Goal: Task Accomplishment & Management: Manage account settings

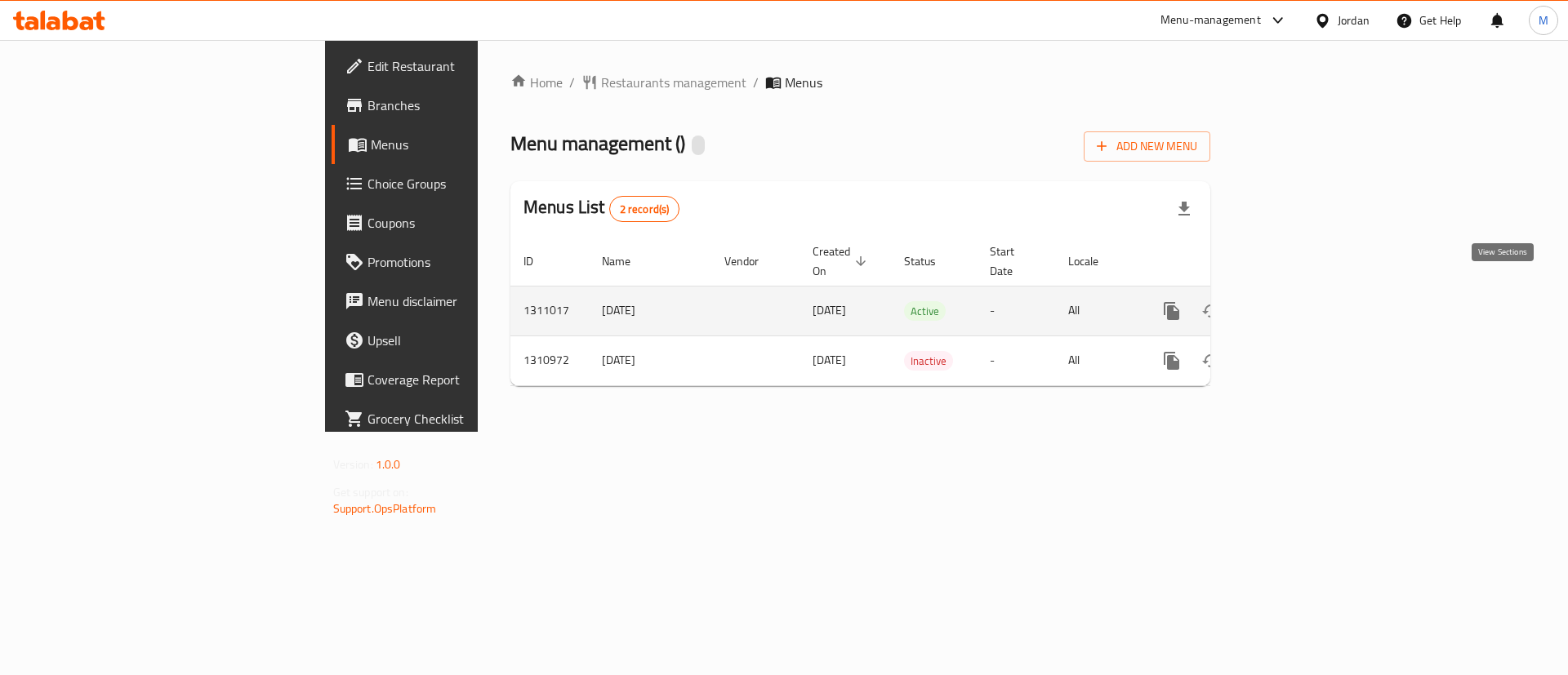
click at [1310, 291] on link "enhanced table" at bounding box center [1289, 310] width 39 height 39
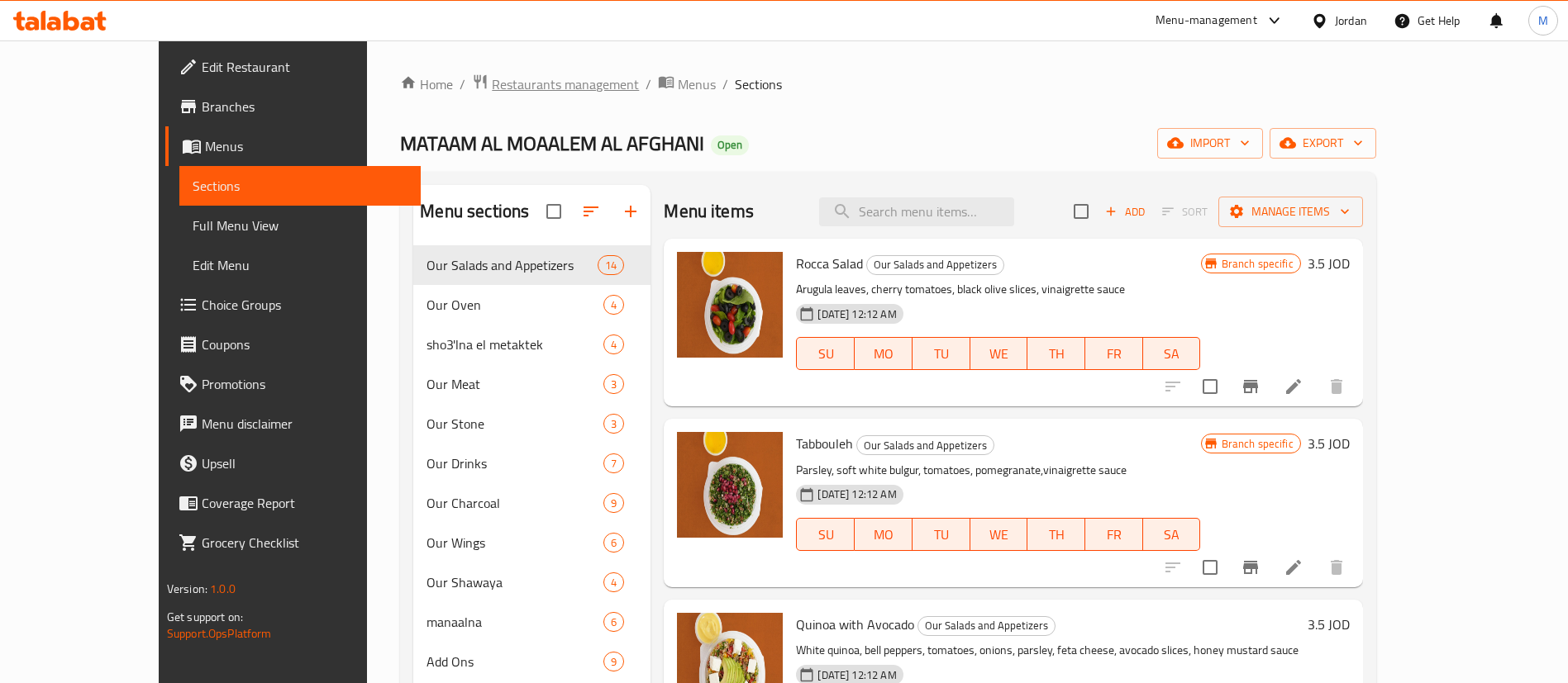
drag, startPoint x: 476, startPoint y: 58, endPoint x: 476, endPoint y: 73, distance: 15.0
click at [476, 58] on div "Home / Restaurants management / Menus / Sections MATAAM AL MOAALEM AL AFGHANI O…" at bounding box center [887, 477] width 1041 height 875
click at [492, 77] on span "Restaurants management" at bounding box center [565, 84] width 147 height 20
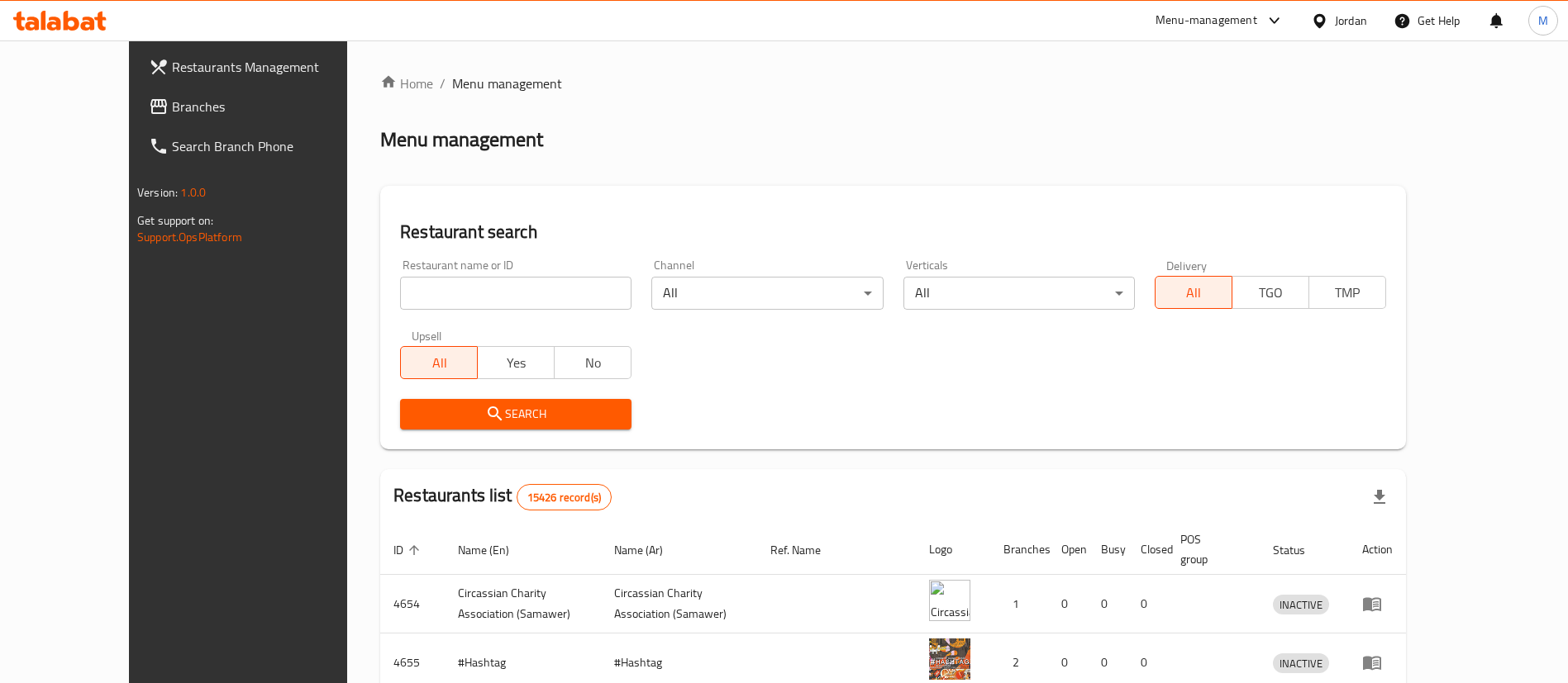
click at [499, 310] on div "Restaurant name or ID Restaurant name or ID" at bounding box center [515, 284] width 251 height 70
click at [497, 304] on input "search" at bounding box center [515, 294] width 232 height 33
type input "healthyWay"
click at [541, 407] on span "Search" at bounding box center [515, 415] width 205 height 21
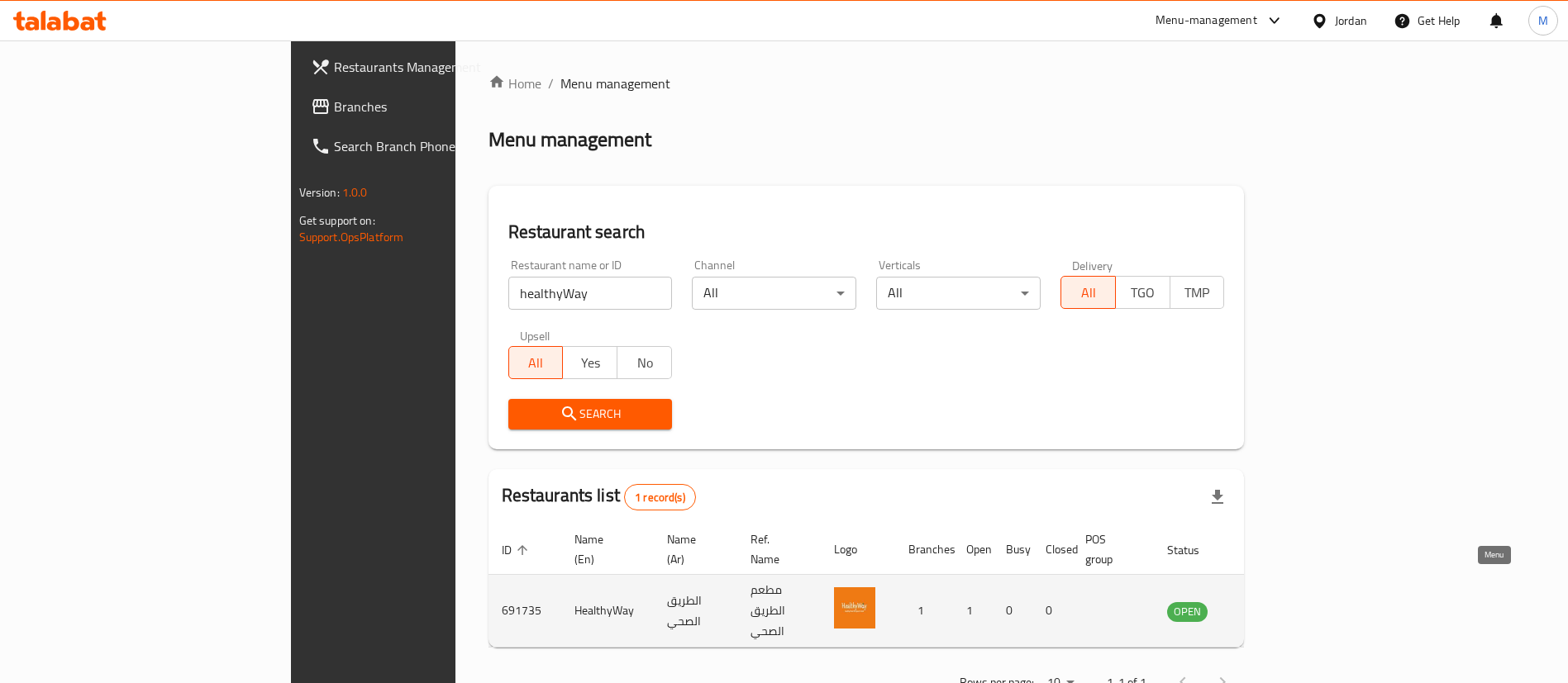
click at [1273, 605] on icon "enhanced table" at bounding box center [1264, 612] width 18 height 14
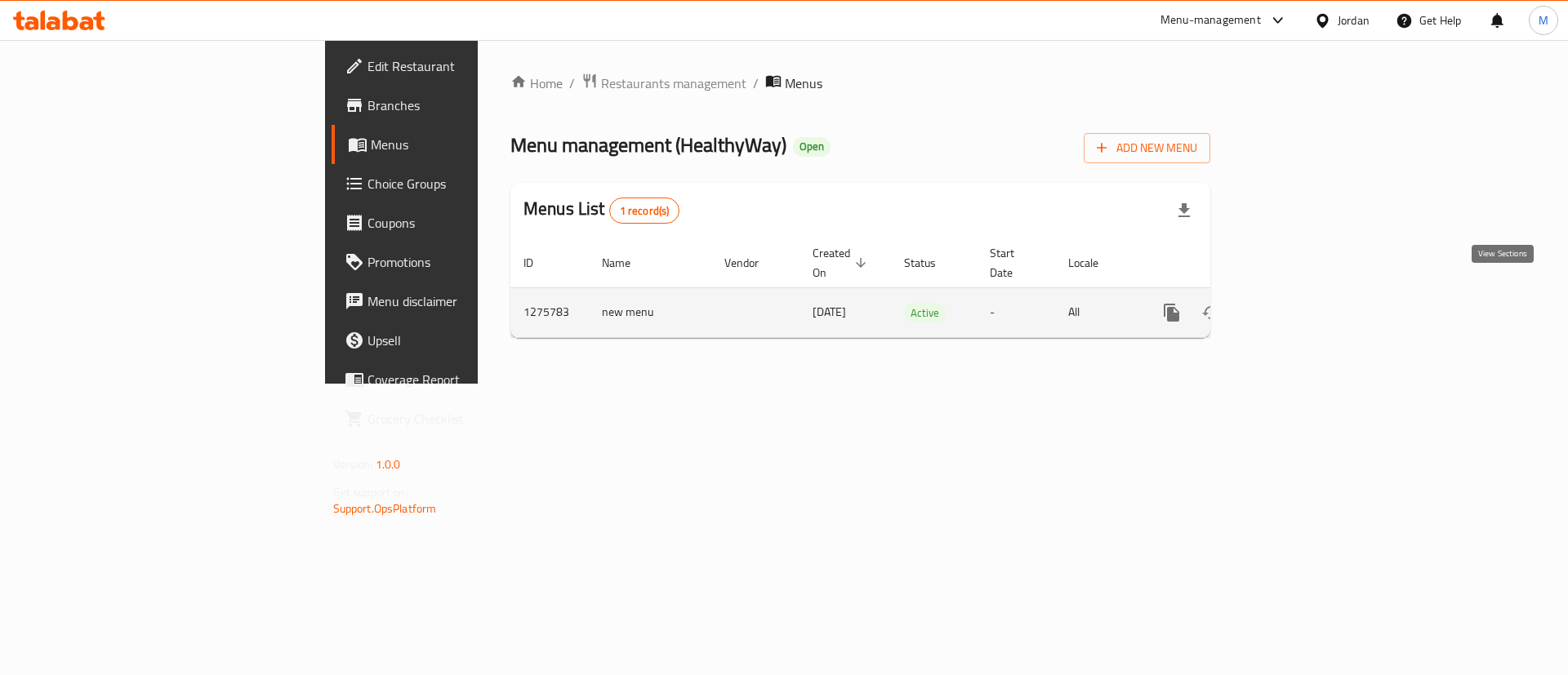
click at [1299, 303] on icon "enhanced table" at bounding box center [1290, 313] width 20 height 20
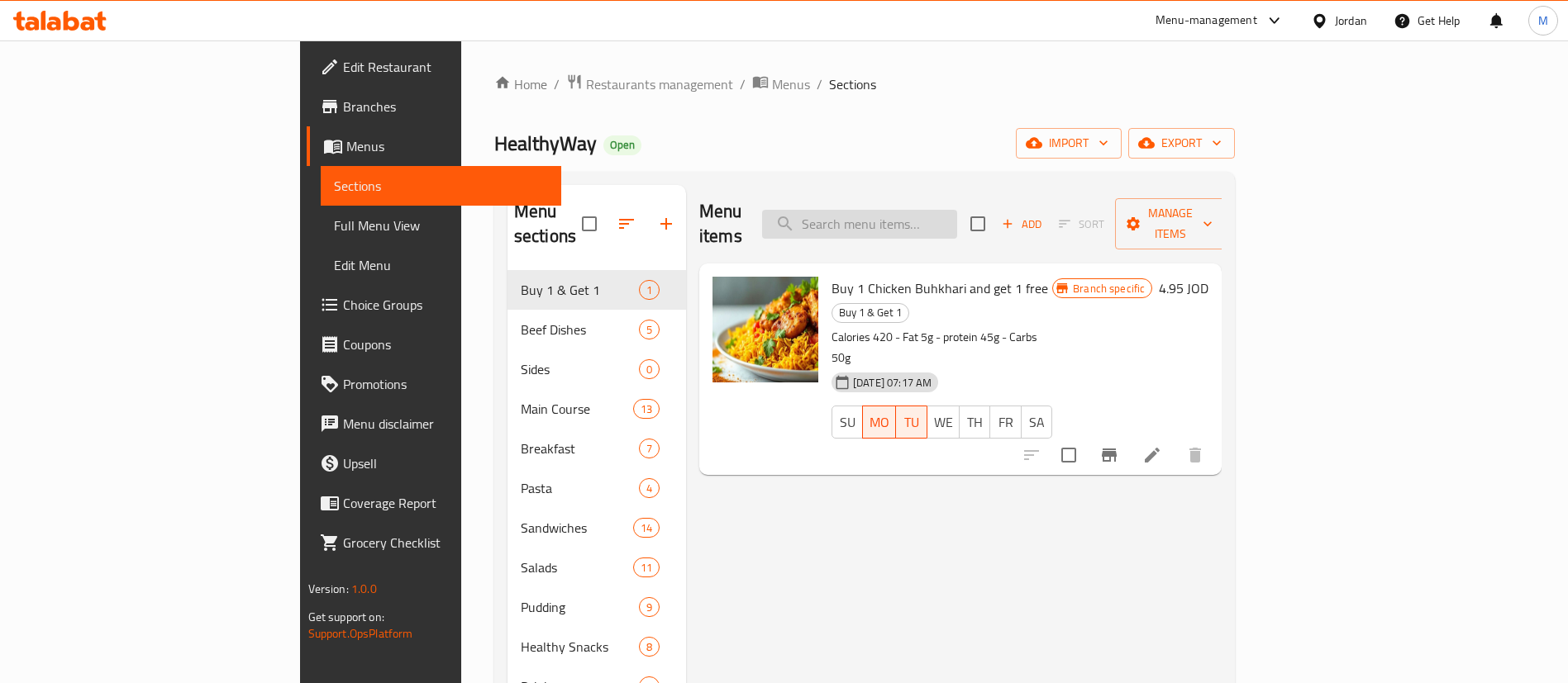
click at [957, 210] on input "search" at bounding box center [859, 224] width 195 height 29
click at [1130, 436] on button "Branch-specific-item" at bounding box center [1109, 455] width 39 height 39
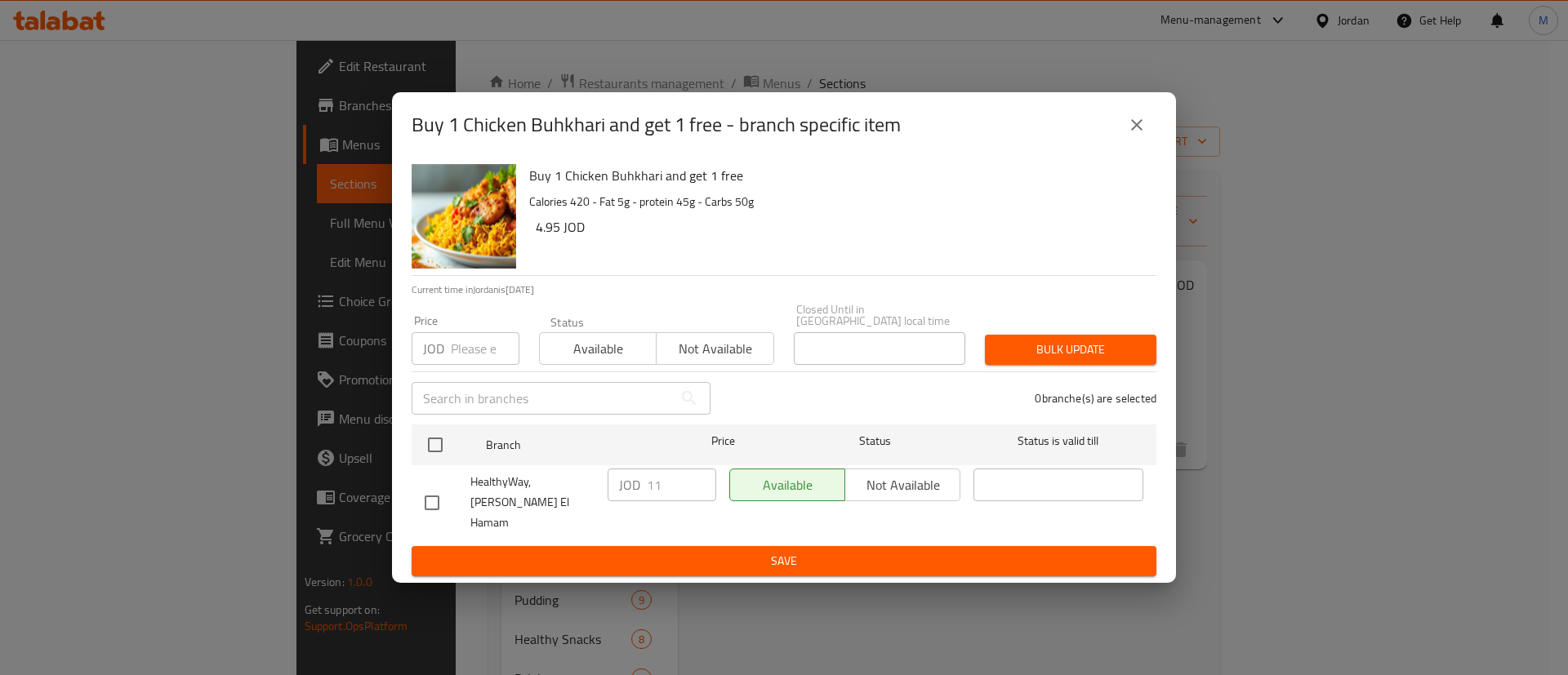
click at [1145, 135] on icon "close" at bounding box center [1137, 124] width 20 height 20
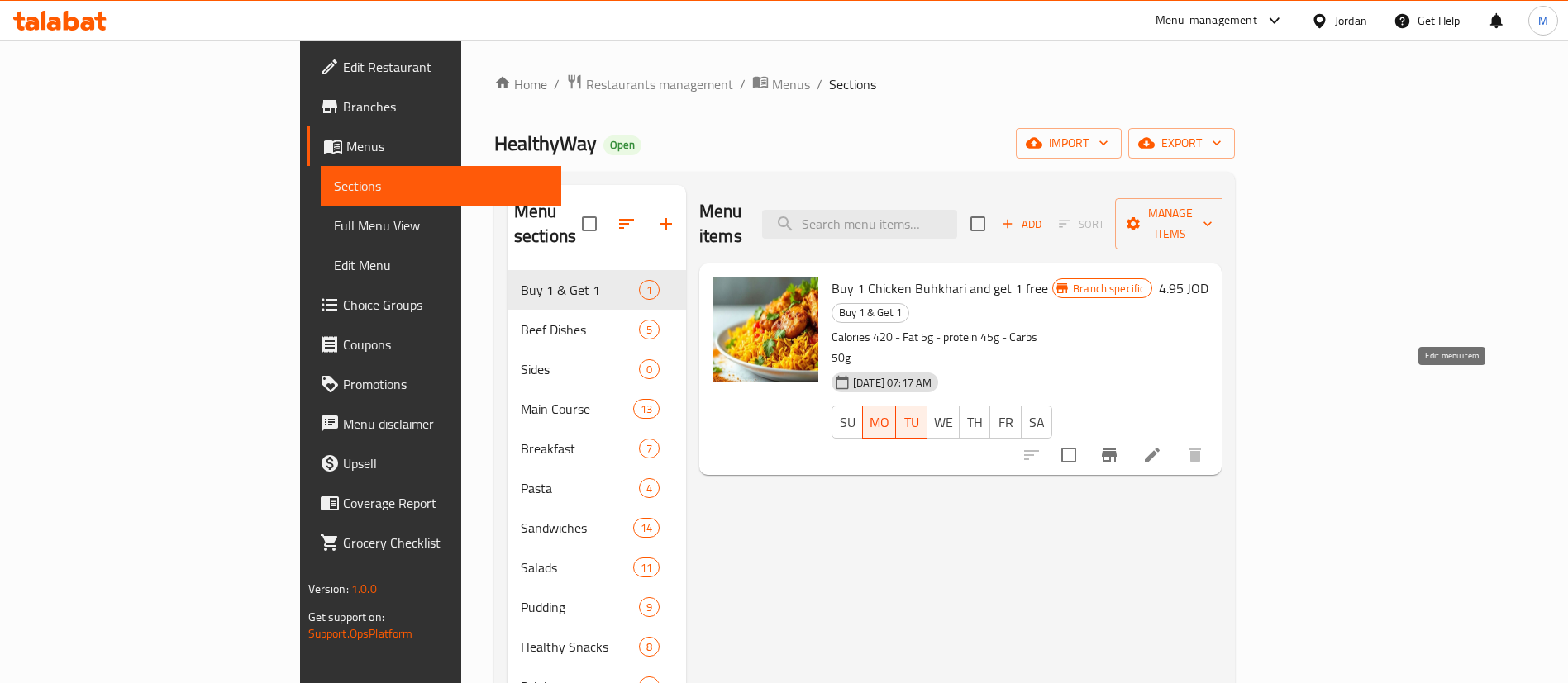
click at [1162, 445] on icon at bounding box center [1152, 455] width 20 height 20
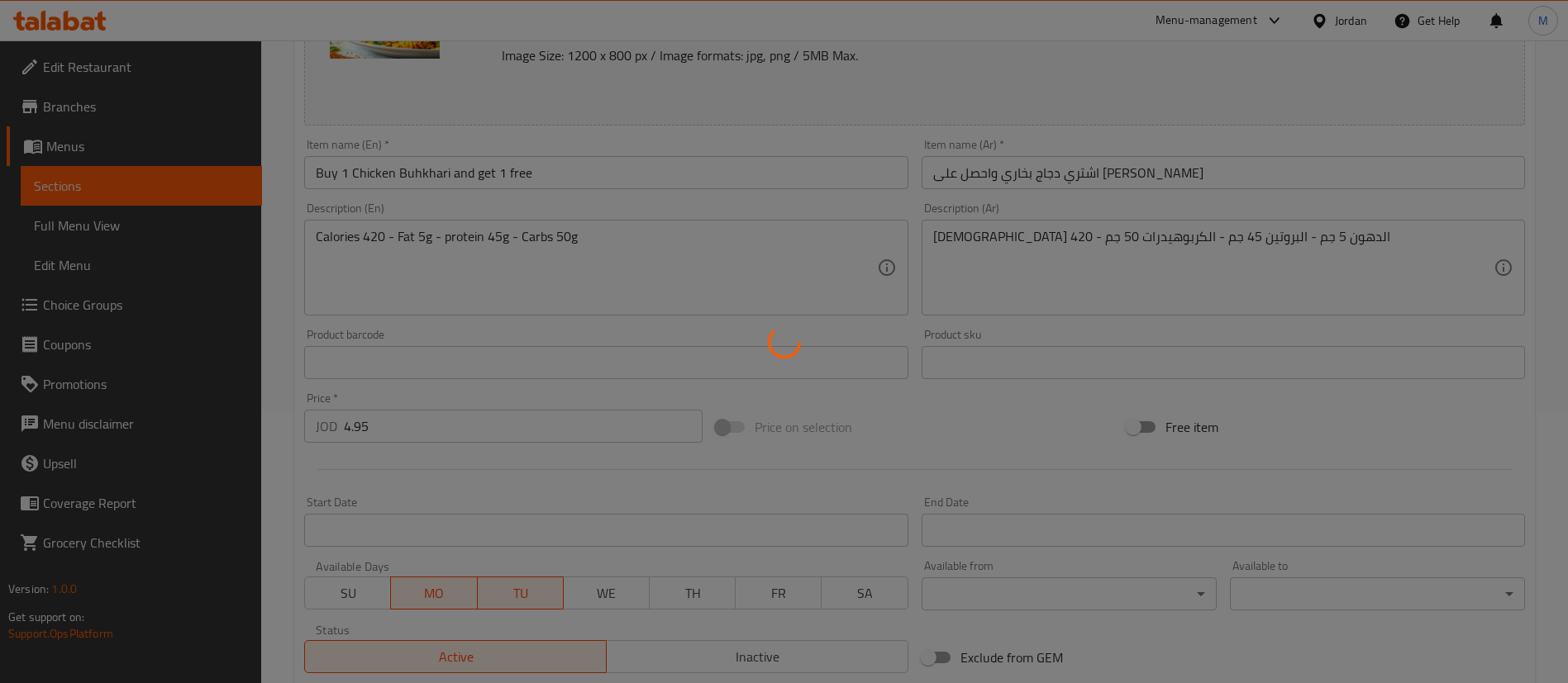
scroll to position [495, 0]
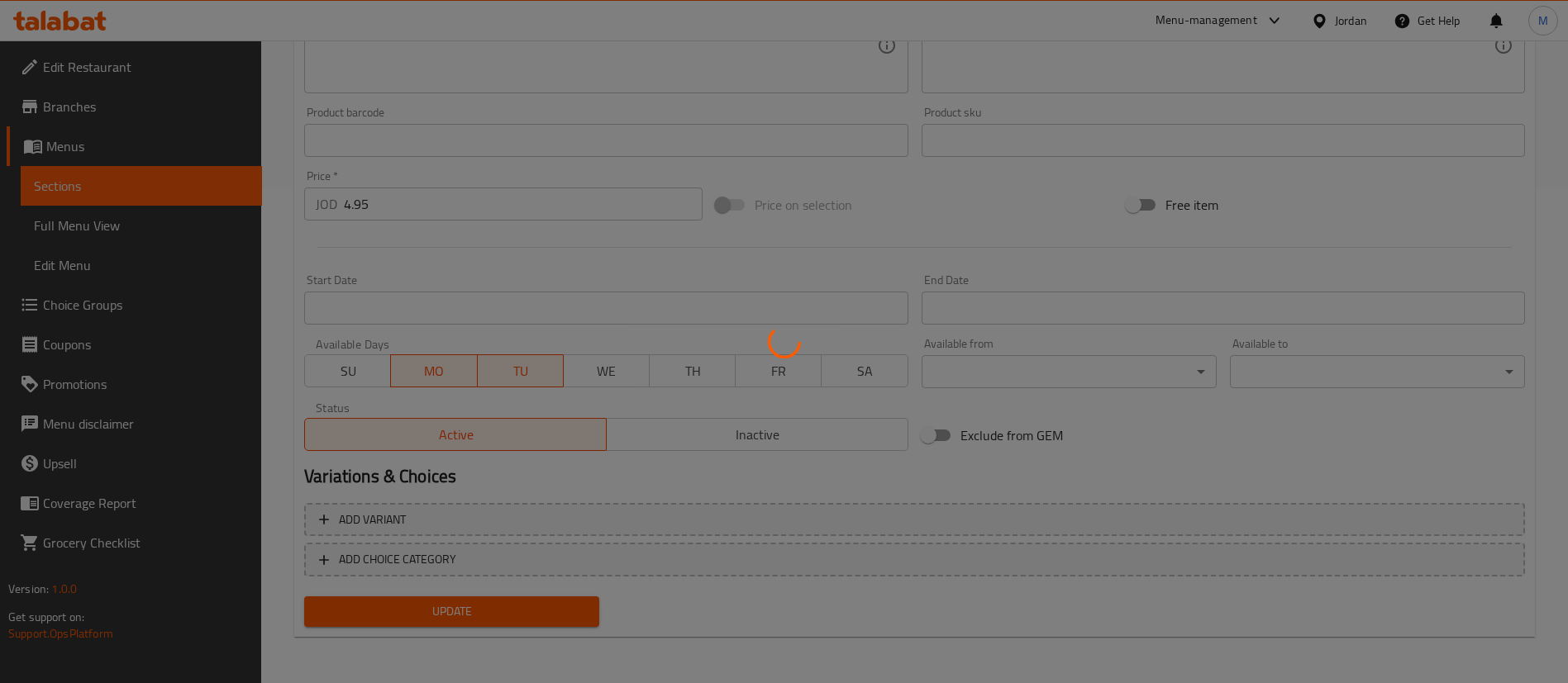
click at [767, 419] on div at bounding box center [784, 341] width 1568 height 683
click at [761, 435] on div at bounding box center [784, 341] width 1568 height 683
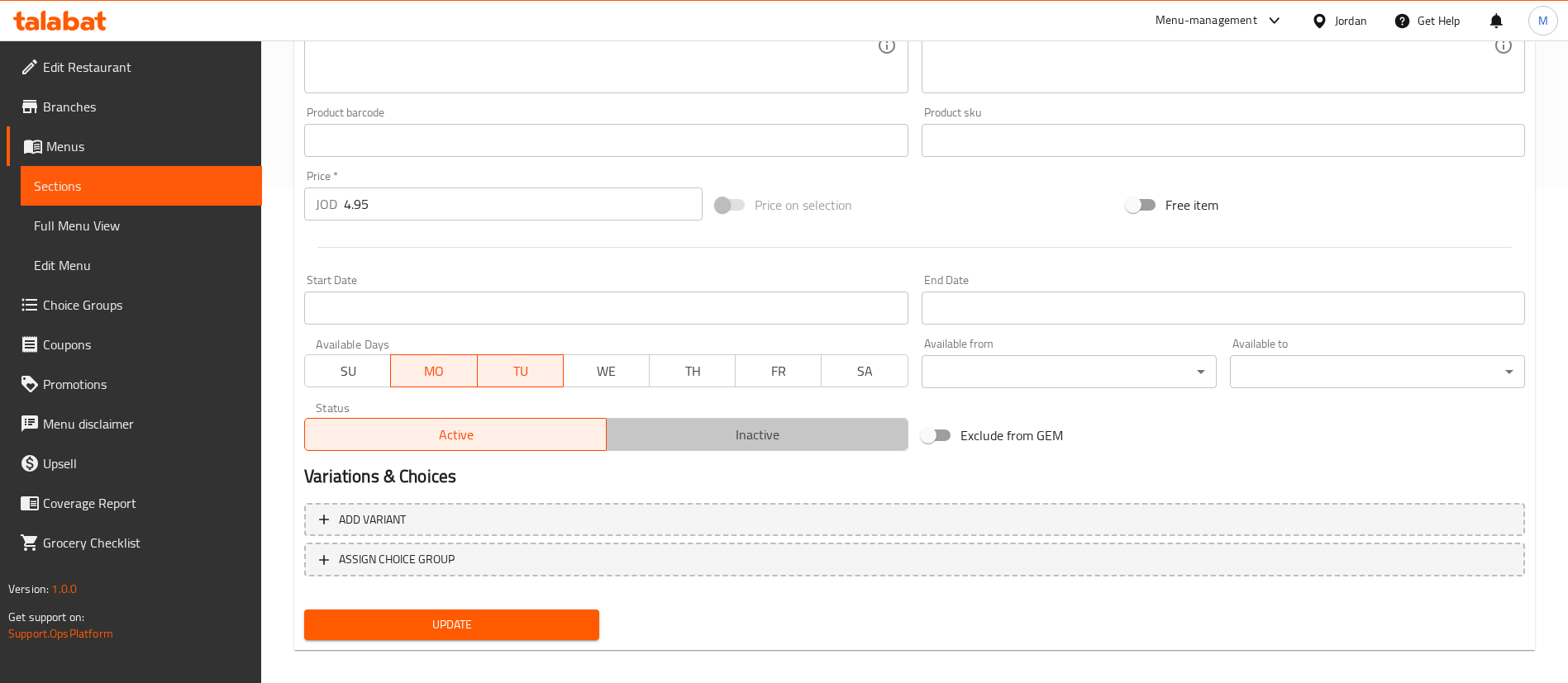
click at [762, 426] on span "Inactive" at bounding box center [758, 435] width 289 height 24
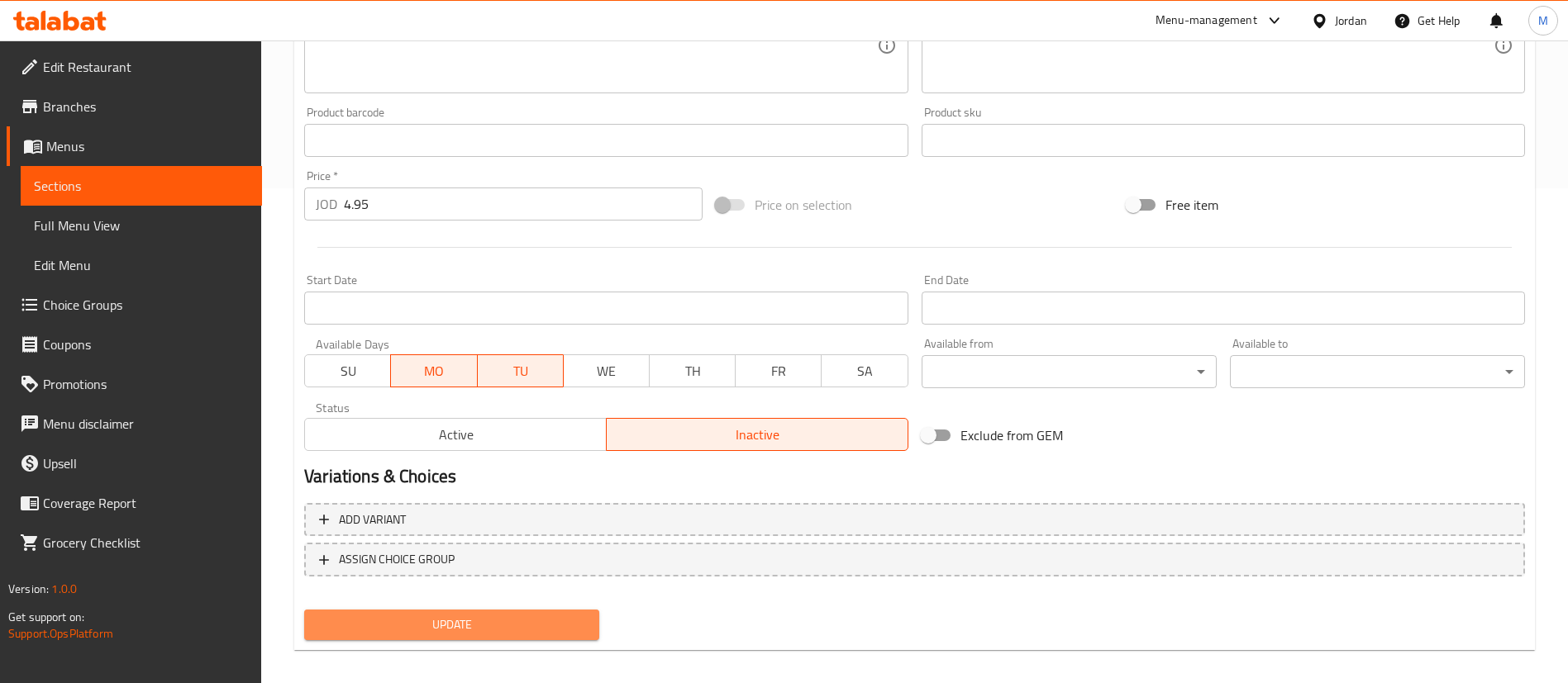
drag, startPoint x: 516, startPoint y: 635, endPoint x: 529, endPoint y: 624, distance: 17.0
click at [516, 633] on span "Update" at bounding box center [452, 625] width 269 height 21
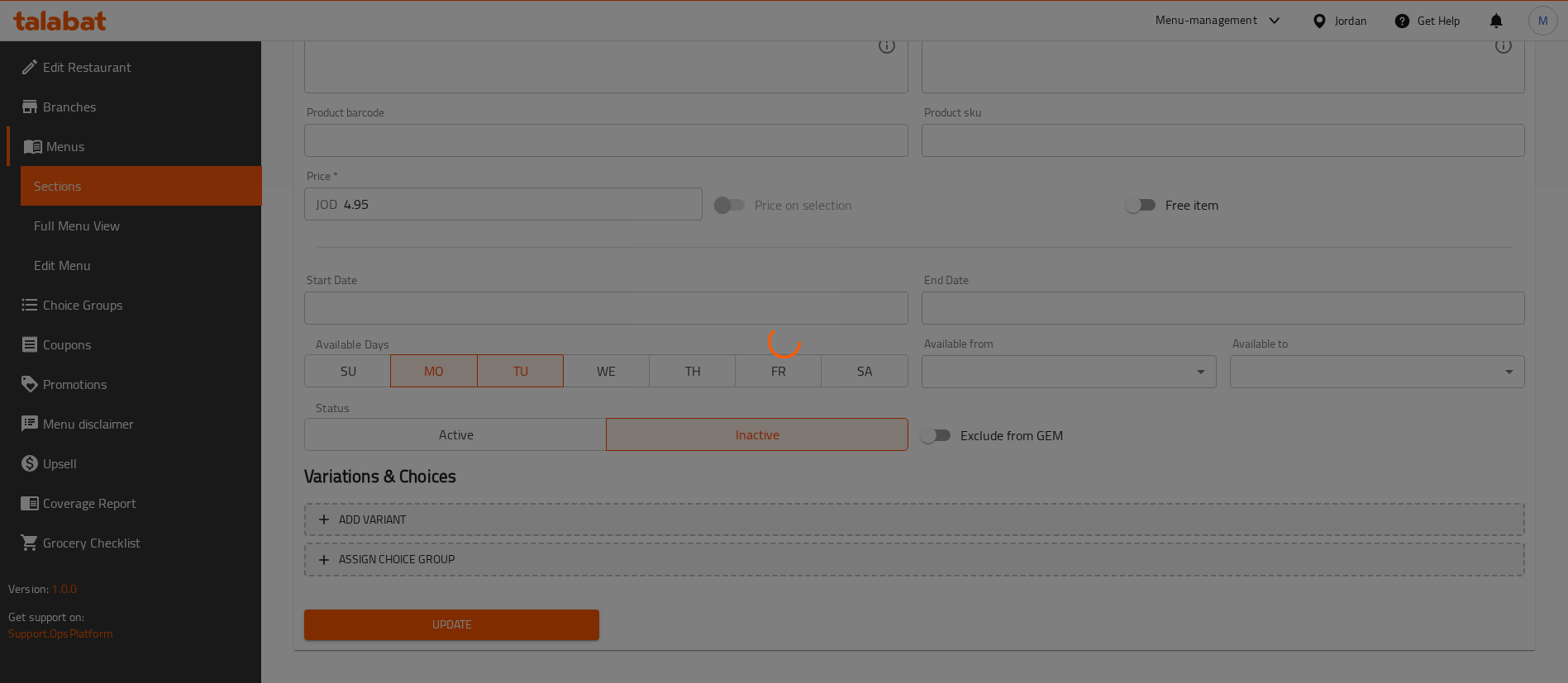
scroll to position [0, 0]
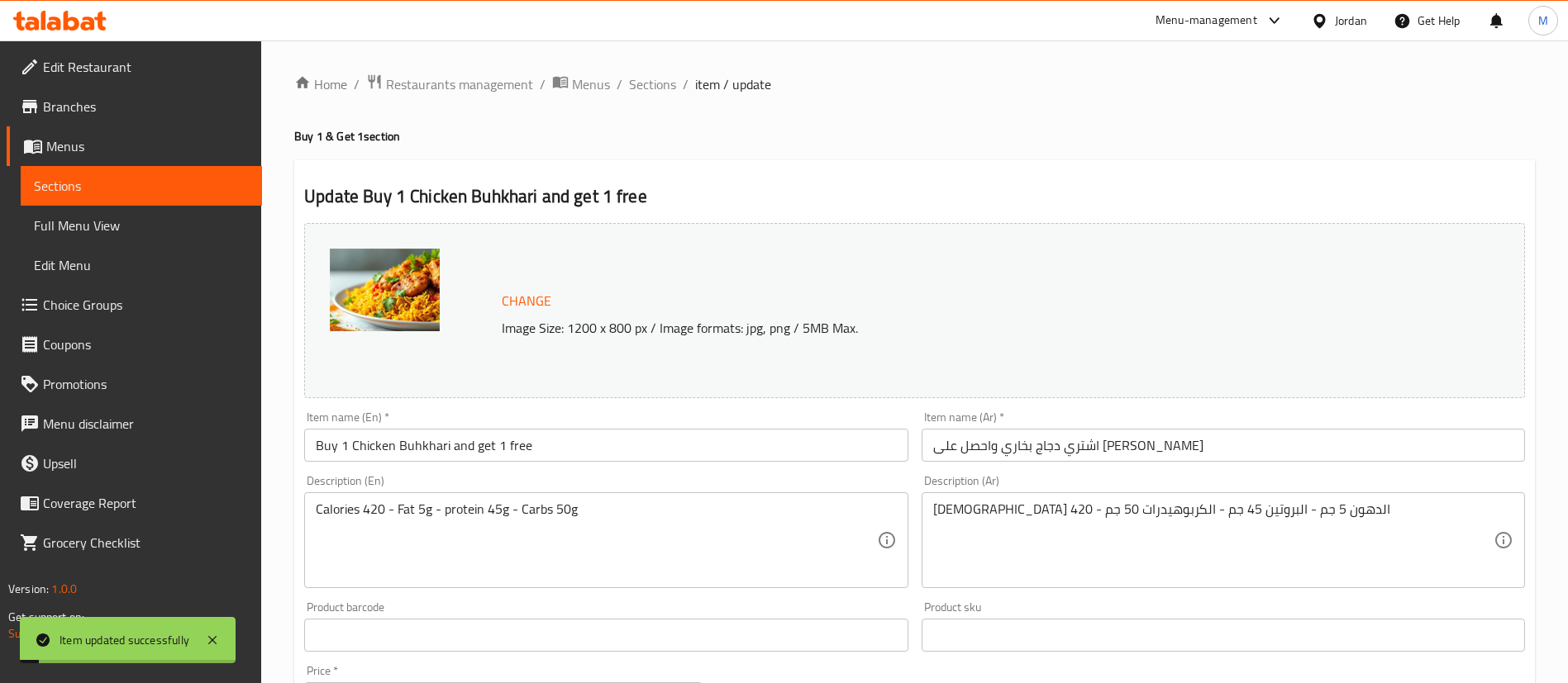
click at [648, 80] on span "Sections" at bounding box center [653, 84] width 47 height 20
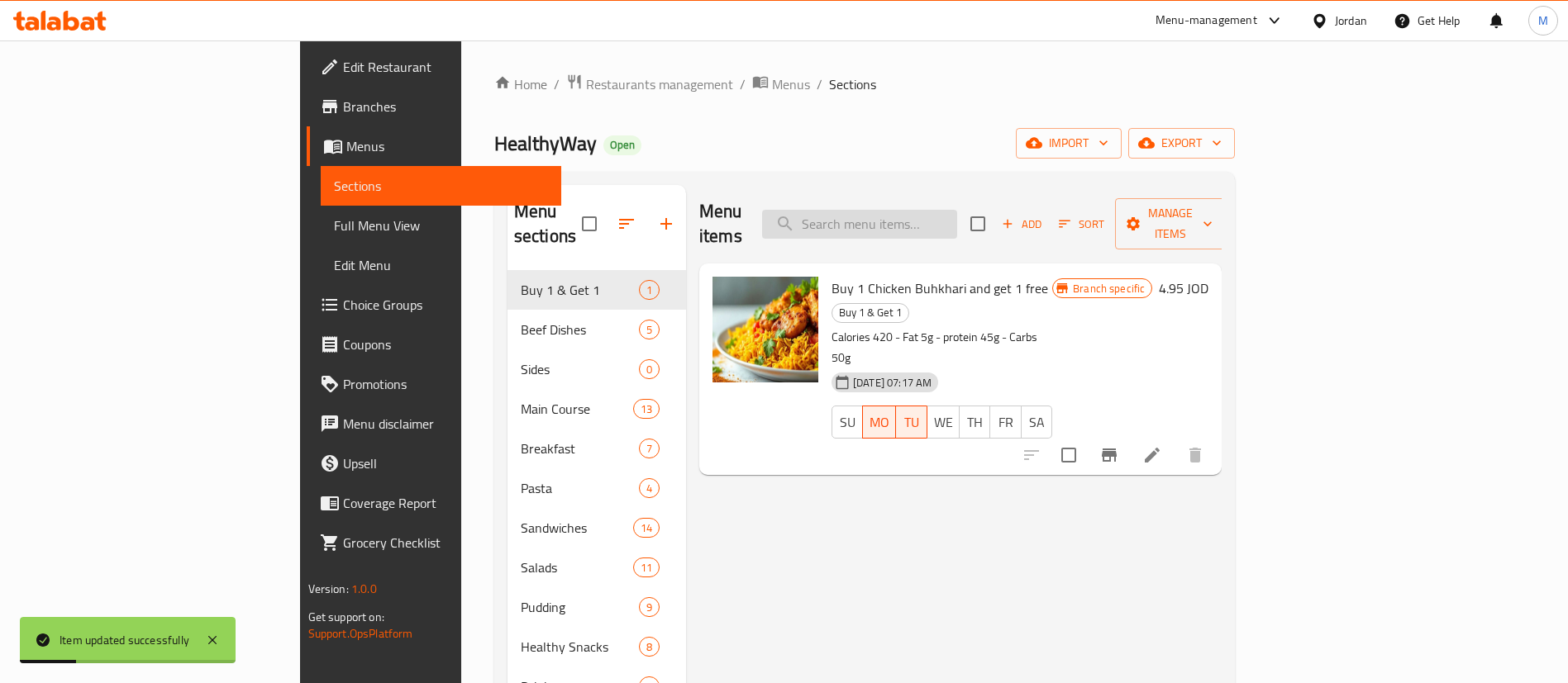
click at [919, 216] on input "search" at bounding box center [859, 224] width 195 height 29
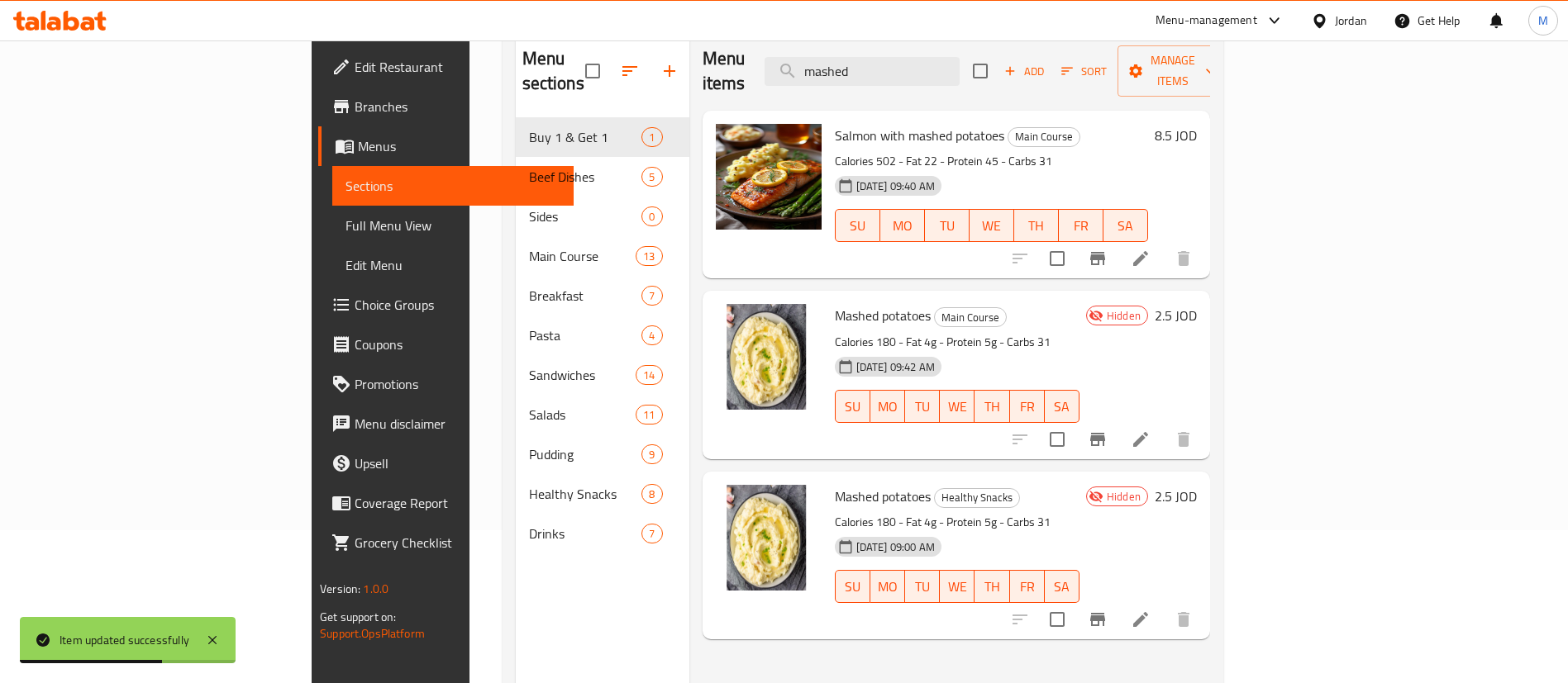
scroll to position [154, 0]
type input "mashed"
click at [1164, 604] on li at bounding box center [1140, 619] width 46 height 30
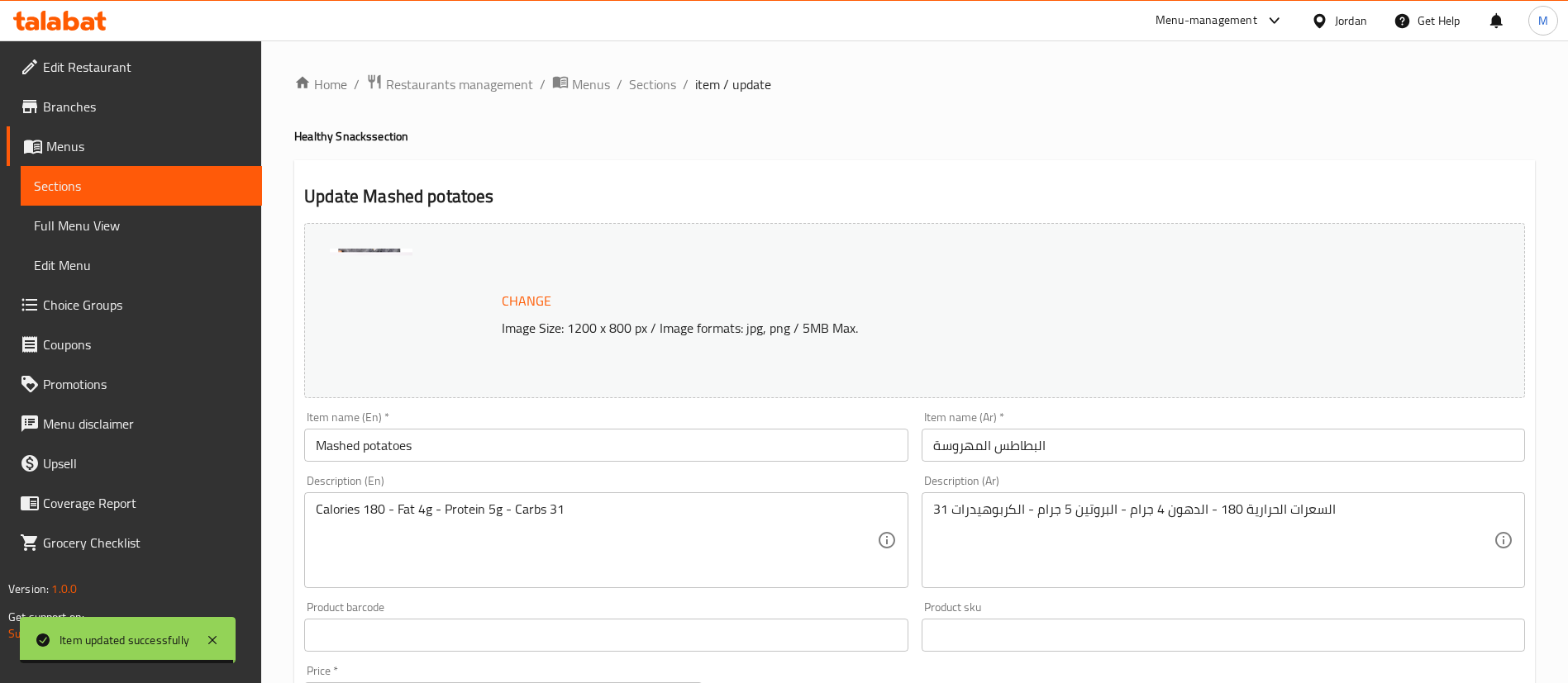
scroll to position [508, 0]
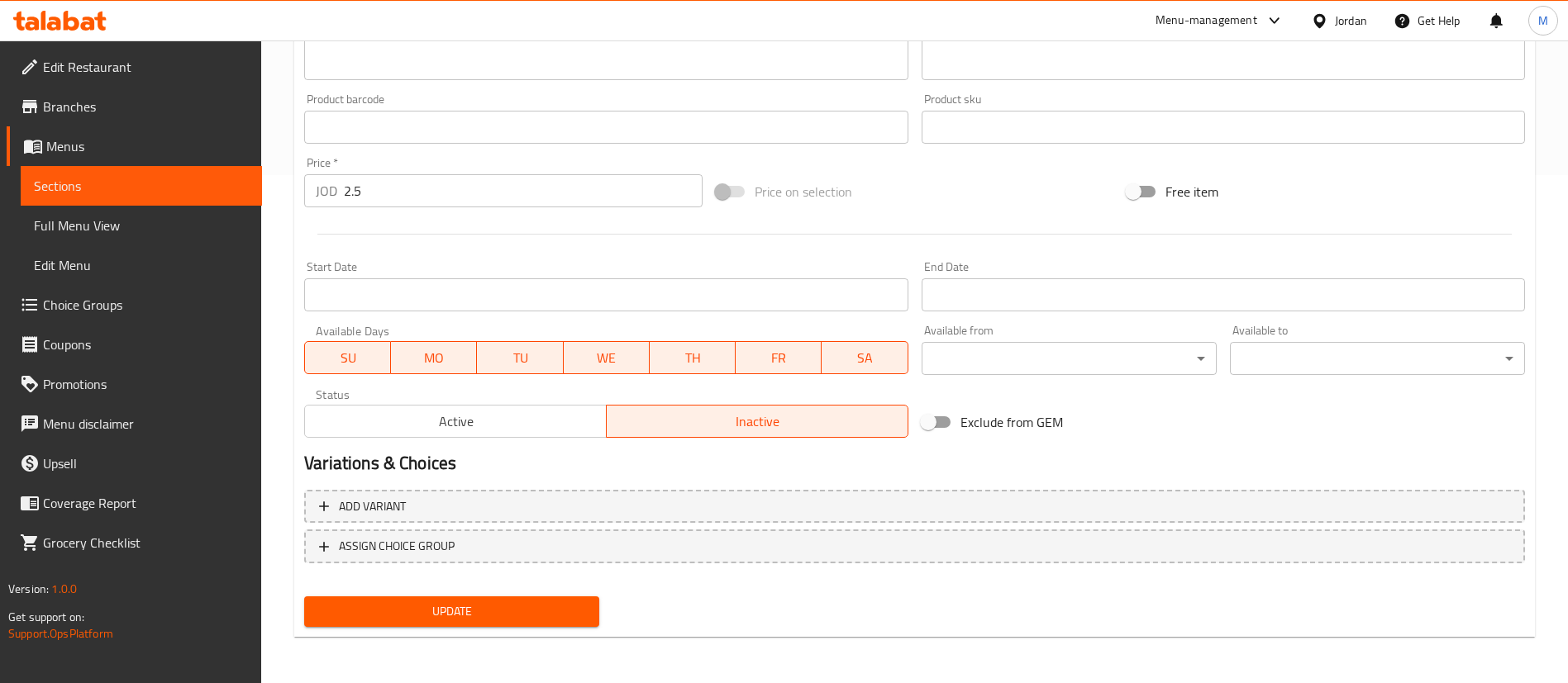
click at [536, 431] on span "Active" at bounding box center [456, 422] width 289 height 24
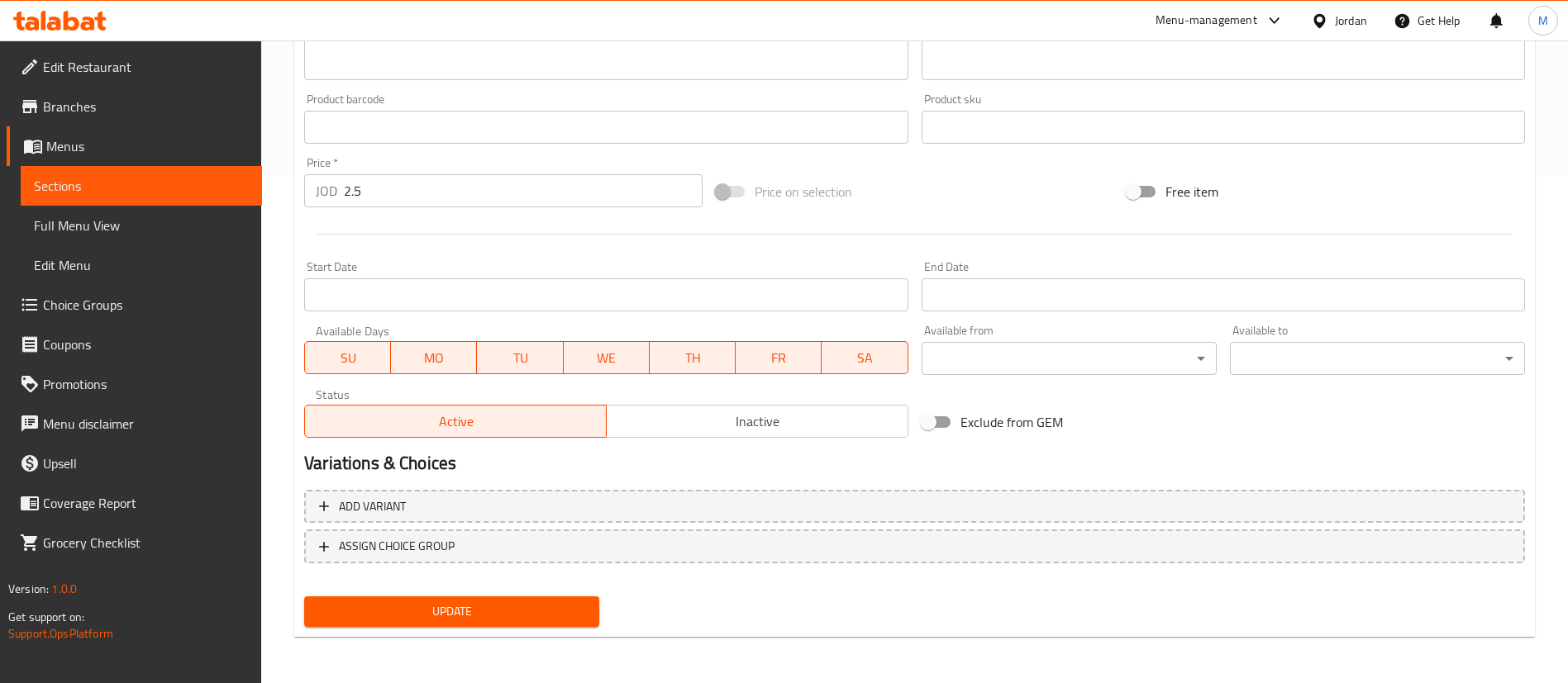
drag, startPoint x: 574, startPoint y: 638, endPoint x: 569, endPoint y: 621, distance: 17.7
click at [571, 637] on div "Home / Restaurants management / Menus / Sections / item / update Healthy Snacks…" at bounding box center [914, 108] width 1241 height 1085
click at [569, 621] on span "Update" at bounding box center [452, 612] width 269 height 21
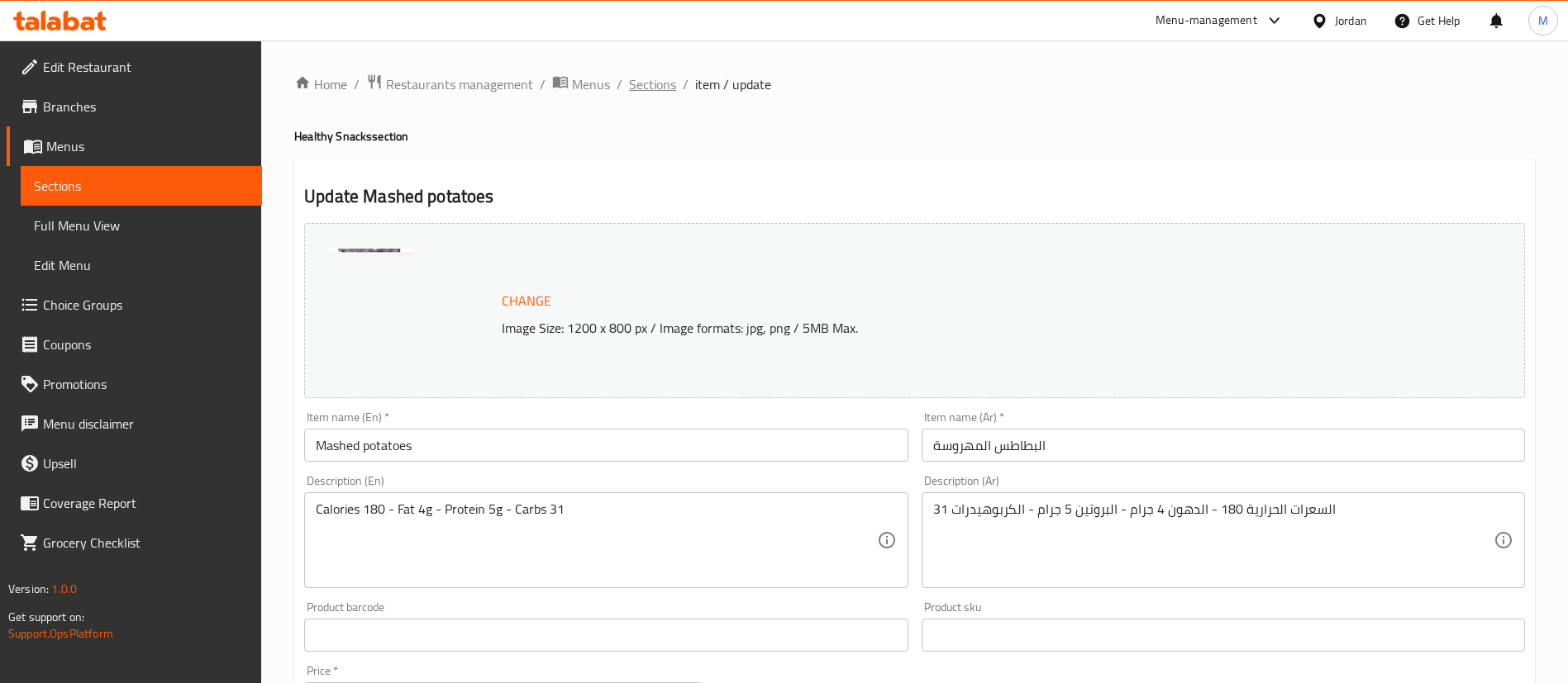
click at [650, 88] on span "Sections" at bounding box center [653, 84] width 47 height 20
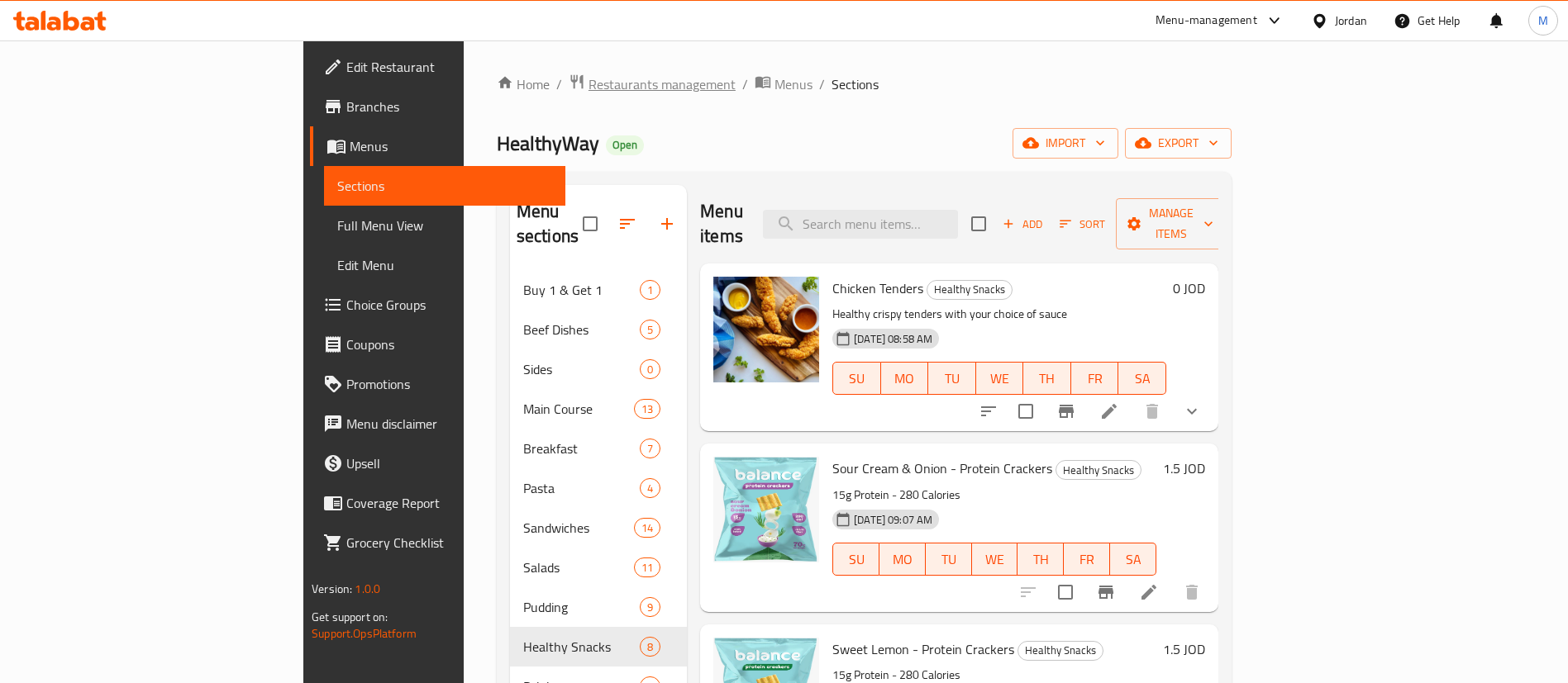
click at [589, 87] on span "Restaurants management" at bounding box center [662, 84] width 147 height 20
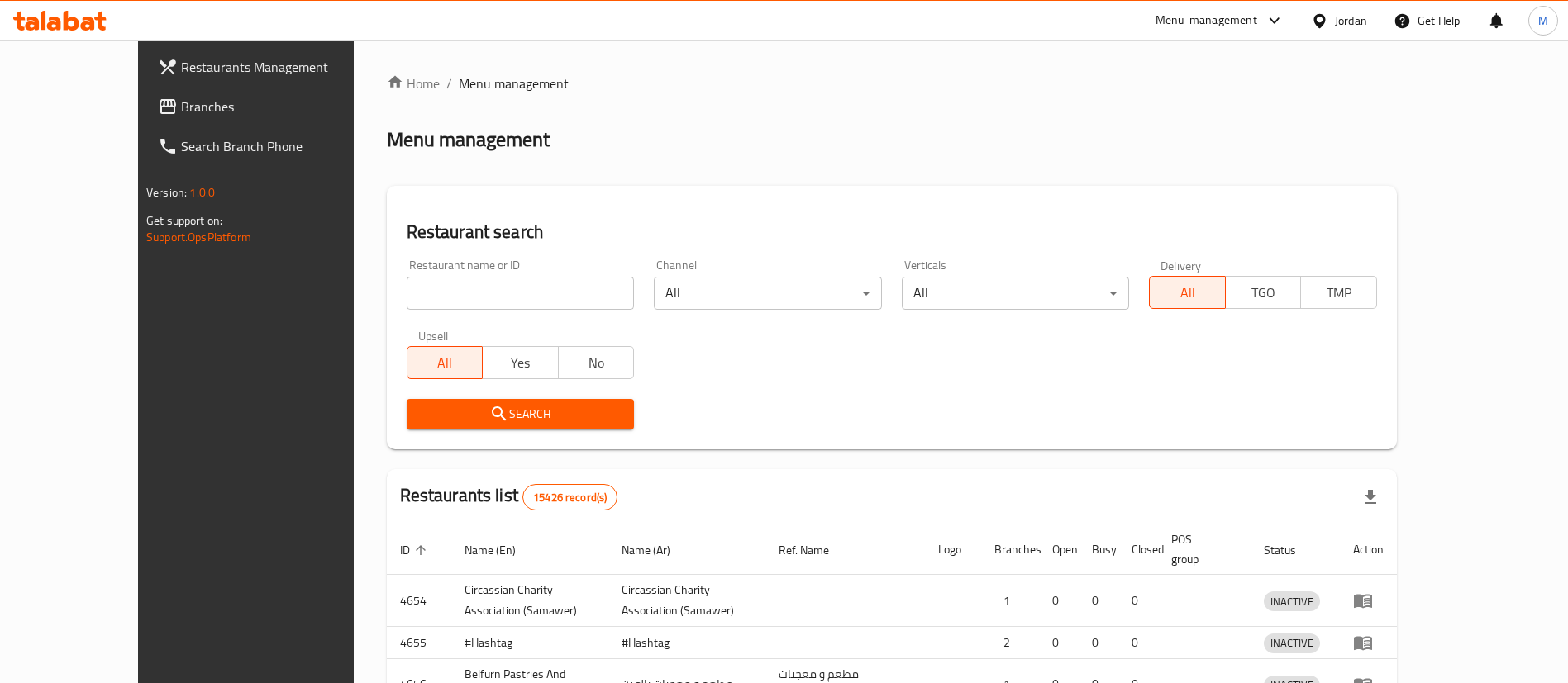
click at [139, 63] on div at bounding box center [784, 341] width 1568 height 683
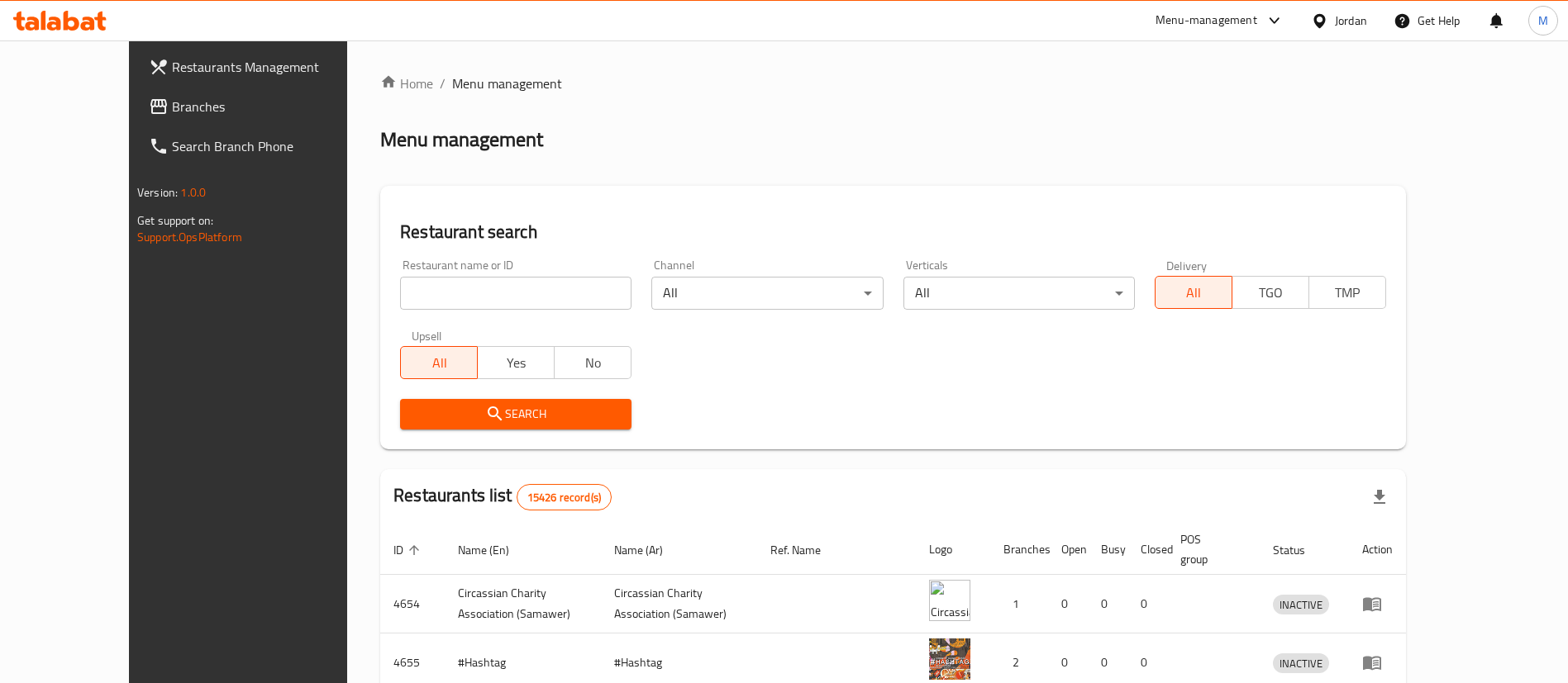
click at [172, 63] on span "Restaurants Management" at bounding box center [275, 66] width 206 height 20
